Goal: Information Seeking & Learning: Learn about a topic

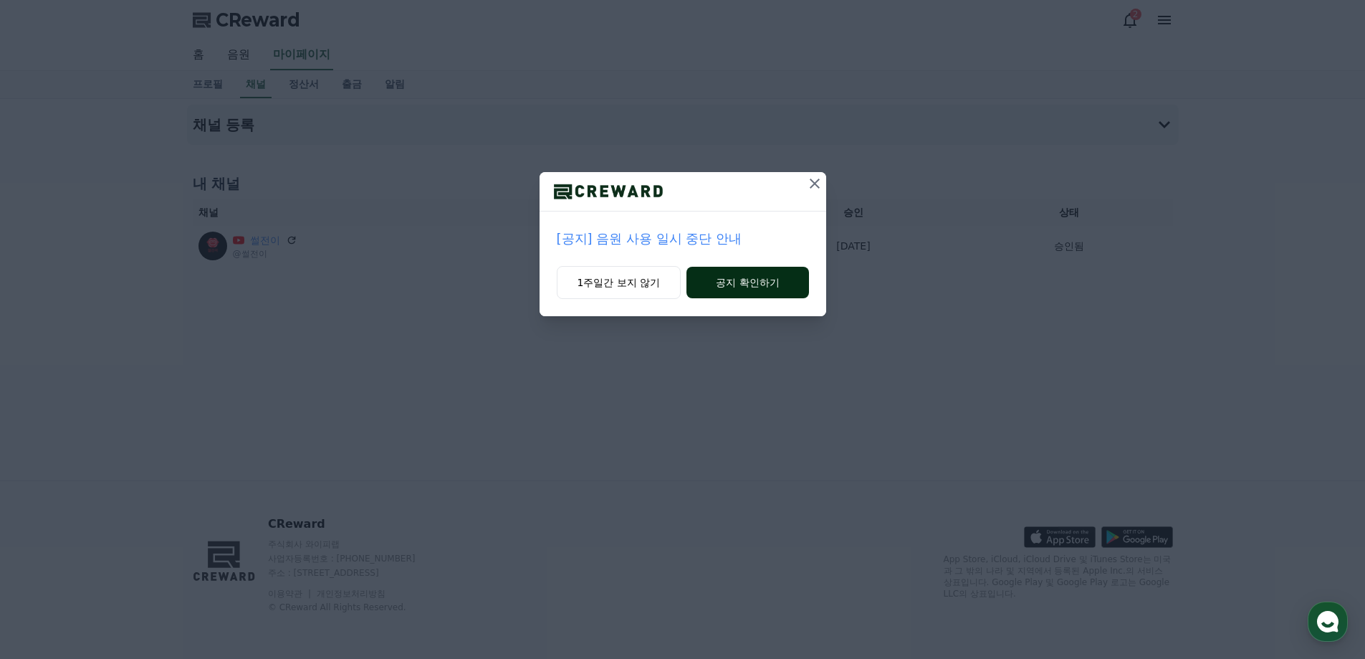
click at [732, 282] on button "공지 확인하기" at bounding box center [748, 283] width 122 height 32
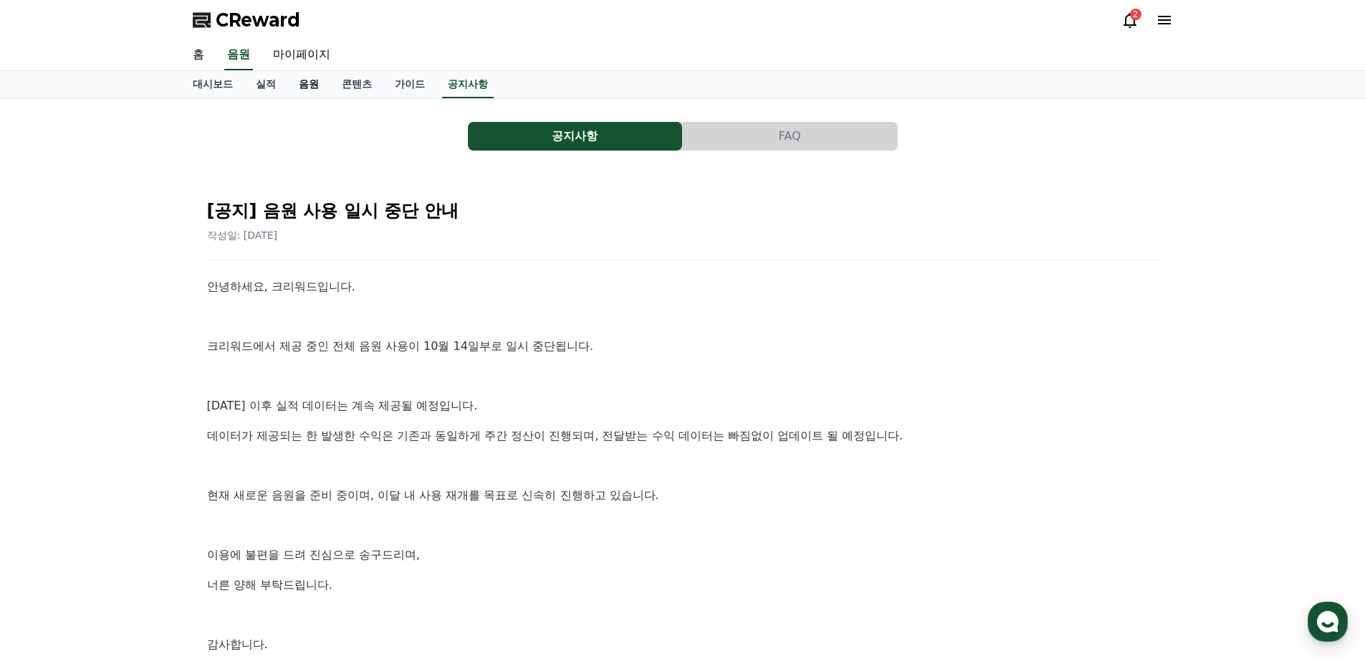
click at [316, 87] on link "음원" at bounding box center [308, 84] width 43 height 27
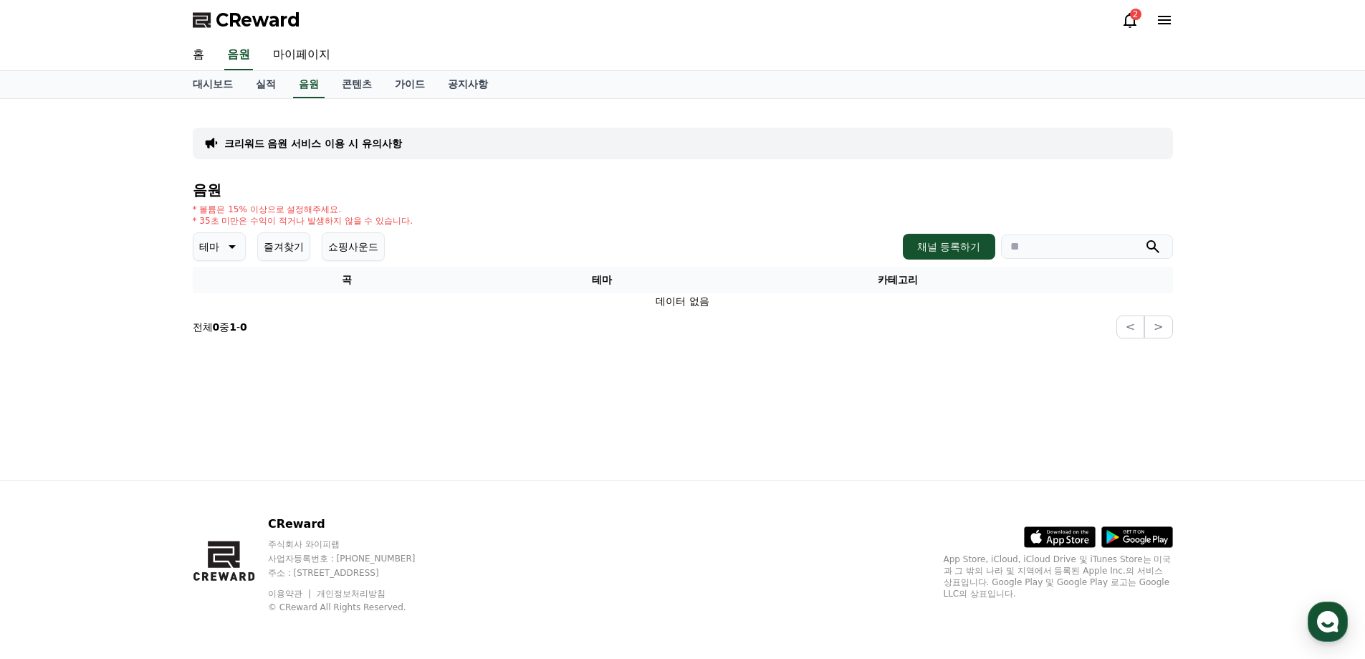
click at [288, 249] on button "즐겨찾기" at bounding box center [283, 246] width 53 height 29
click at [1130, 19] on icon at bounding box center [1130, 19] width 17 height 17
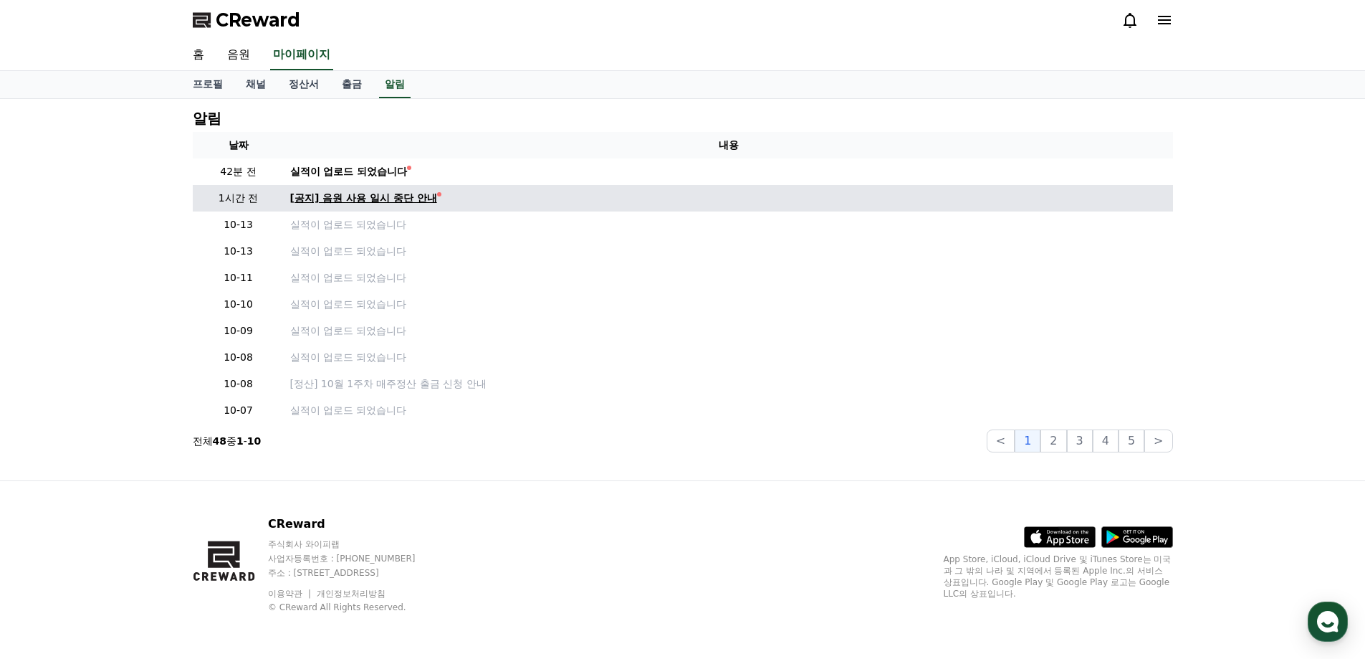
click at [330, 201] on div "[공지] 음원 사용 일시 중단 안내" at bounding box center [363, 198] width 147 height 15
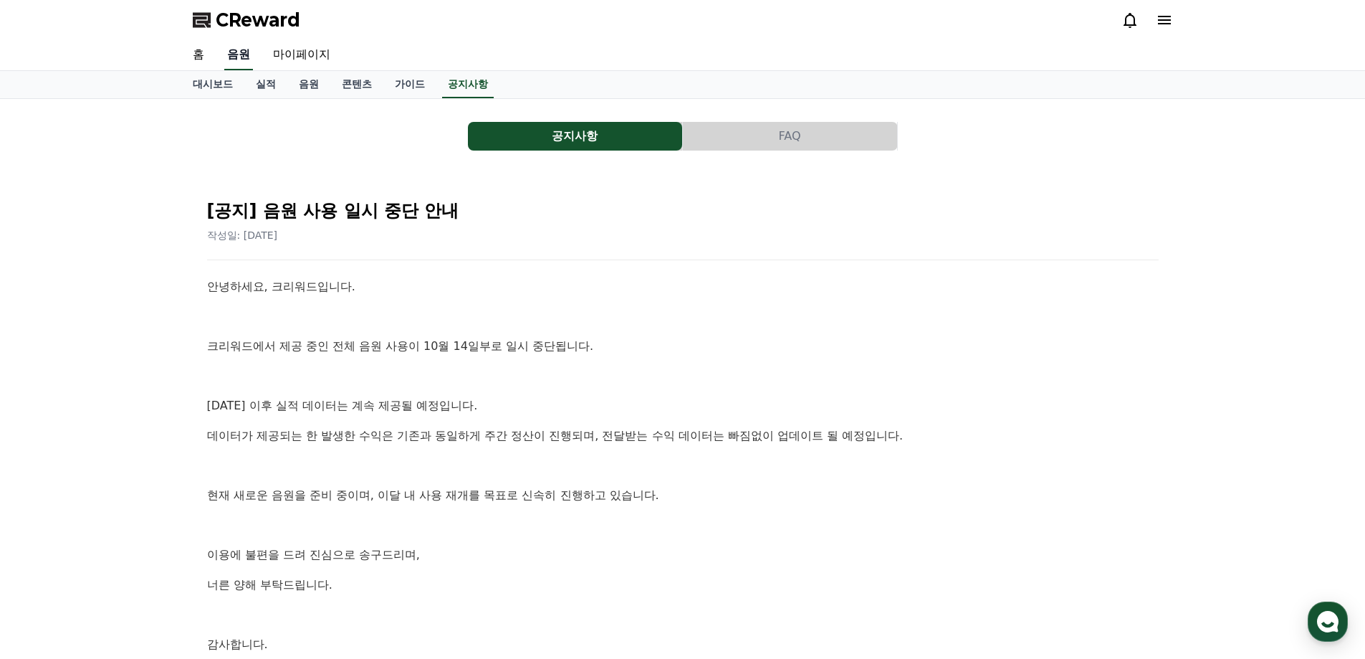
click at [247, 57] on link "음원" at bounding box center [238, 55] width 29 height 30
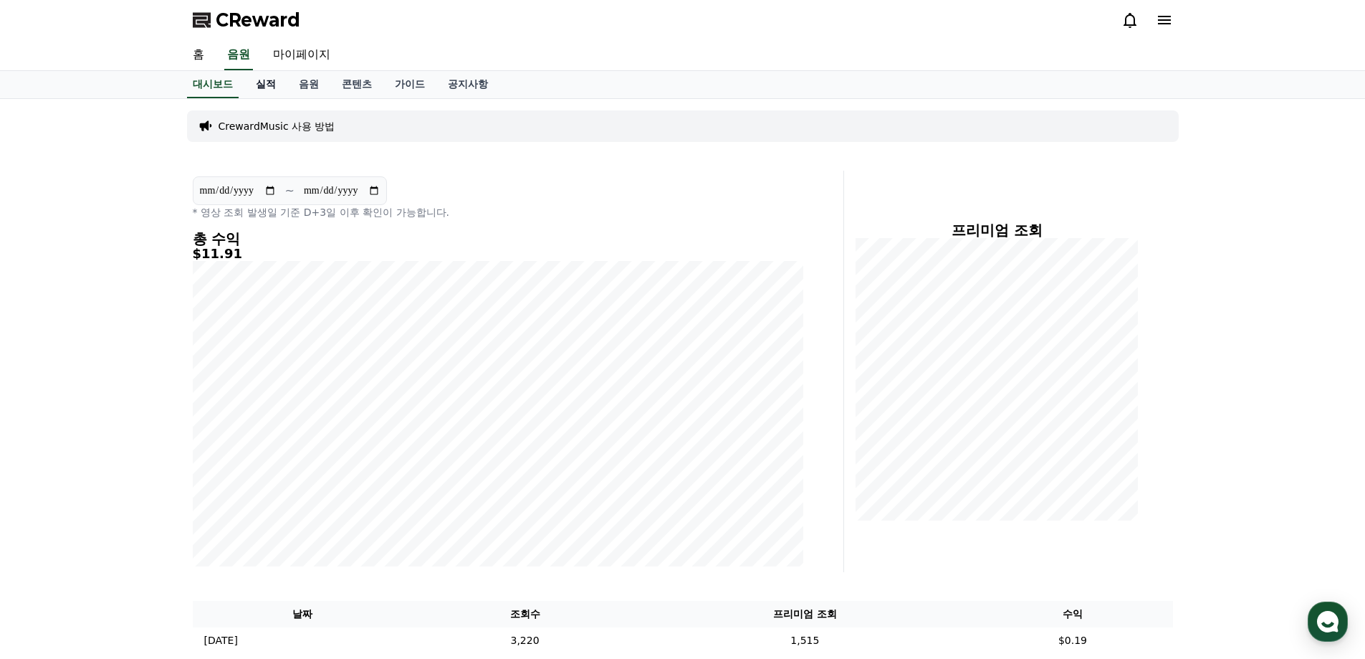
click at [267, 89] on link "실적" at bounding box center [265, 84] width 43 height 27
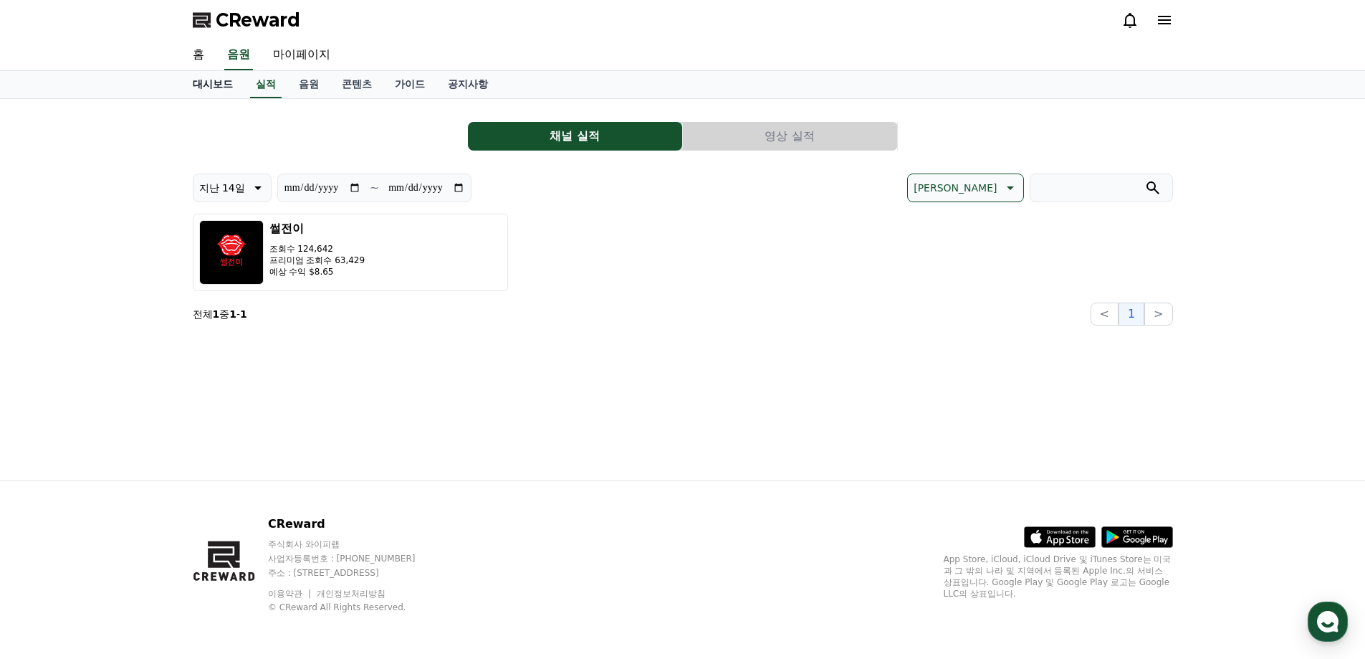
click at [210, 82] on link "대시보드" at bounding box center [212, 84] width 63 height 27
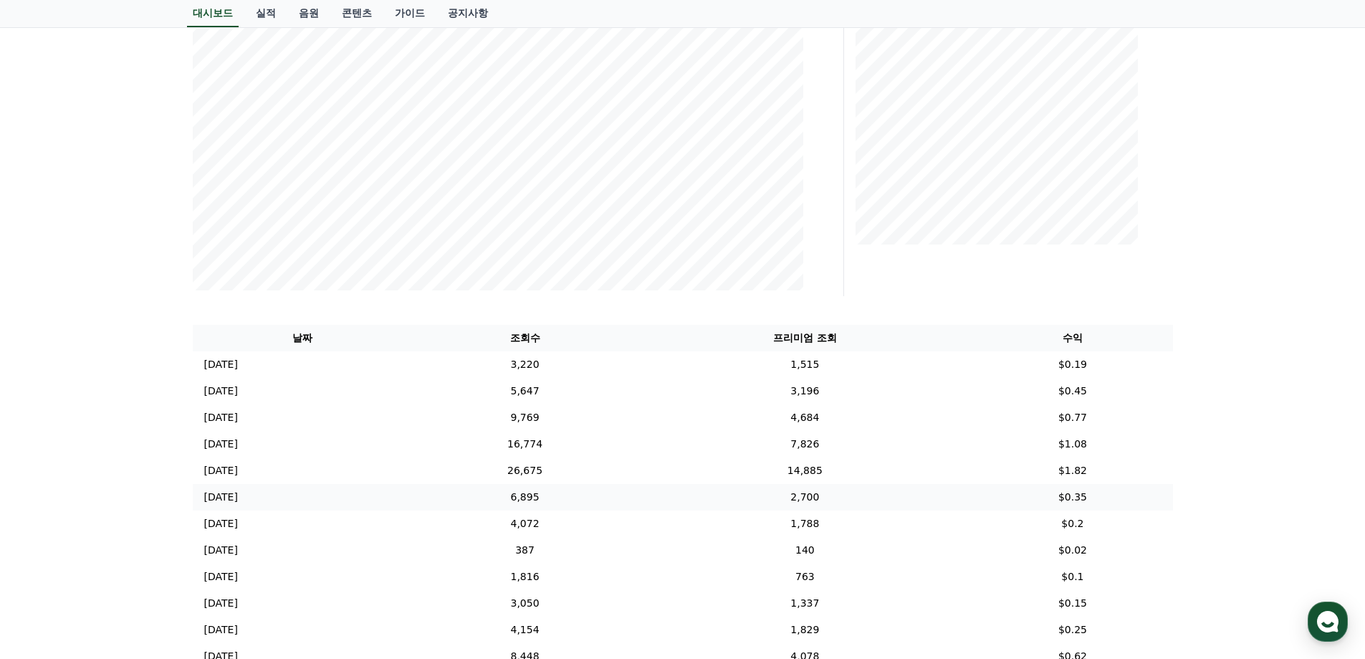
scroll to position [287, 0]
